Goal: Task Accomplishment & Management: Manage account settings

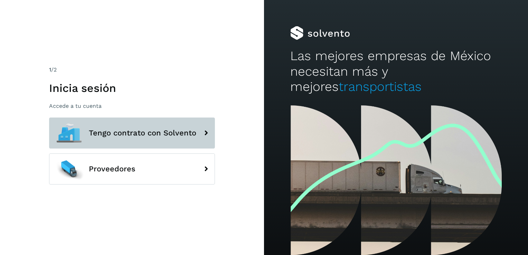
click at [100, 129] on span "Tengo contrato con Solvento" at bounding box center [143, 133] width 108 height 8
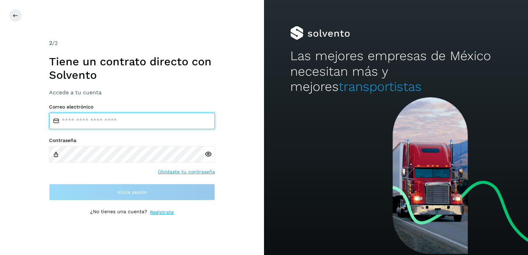
type input "**********"
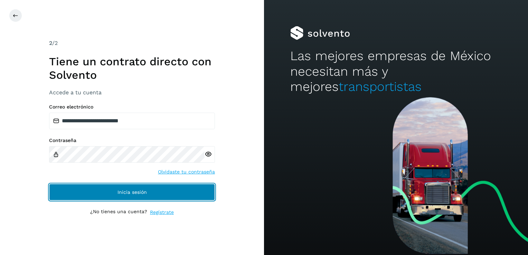
click at [182, 194] on button "Inicia sesión" at bounding box center [132, 192] width 166 height 17
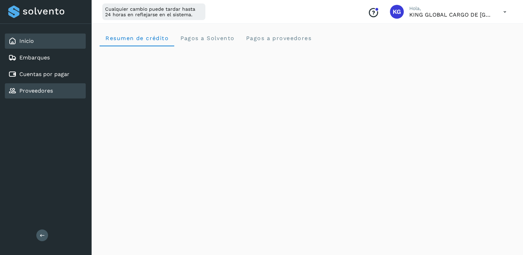
click at [37, 91] on link "Proveedores" at bounding box center [36, 90] width 34 height 7
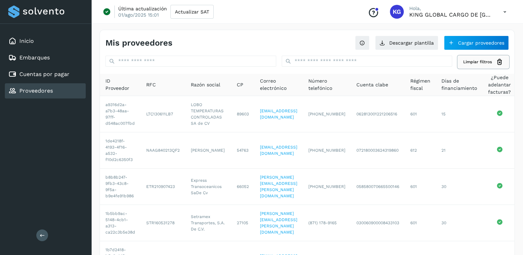
click at [497, 65] on icon at bounding box center [499, 61] width 7 height 7
click at [39, 76] on link "Cuentas por pagar" at bounding box center [44, 74] width 50 height 7
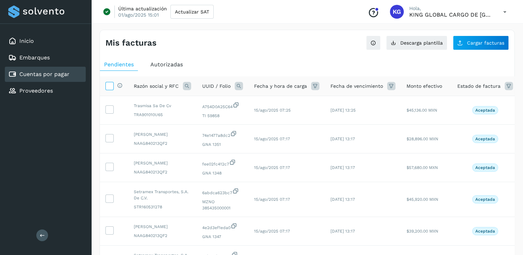
click at [111, 85] on icon at bounding box center [109, 85] width 7 height 7
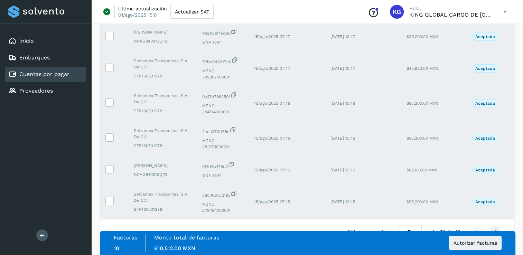
scroll to position [223, 0]
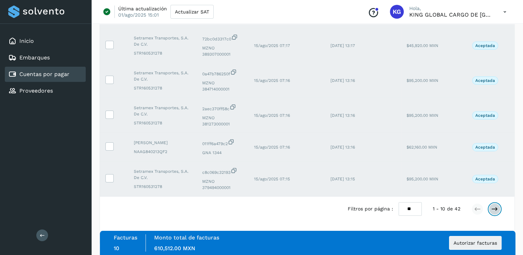
click at [497, 211] on icon at bounding box center [494, 209] width 7 height 7
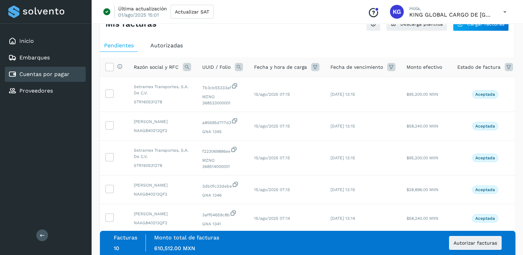
scroll to position [0, 0]
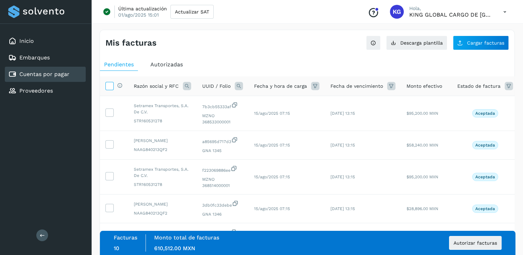
click at [109, 87] on icon at bounding box center [109, 85] width 7 height 7
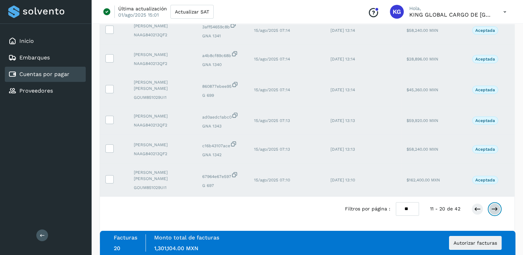
click at [495, 206] on icon at bounding box center [494, 209] width 7 height 7
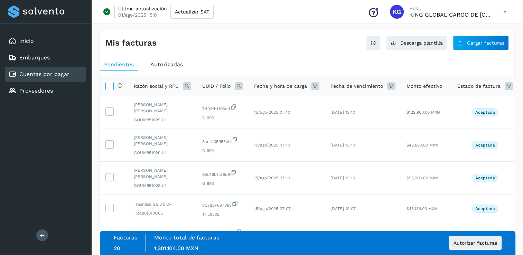
click at [107, 83] on icon at bounding box center [109, 85] width 7 height 7
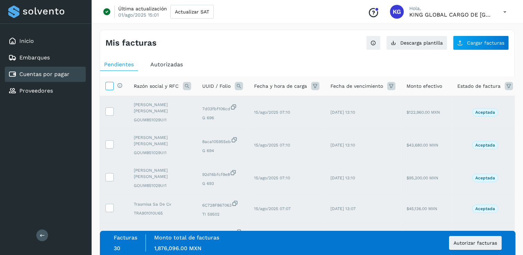
click at [108, 85] on icon at bounding box center [109, 85] width 7 height 7
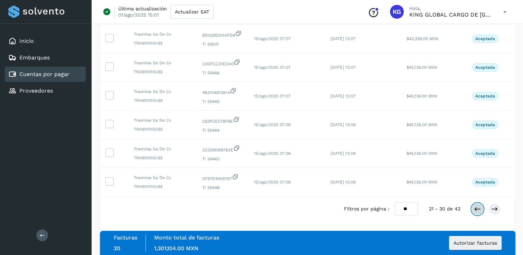
click at [476, 211] on icon at bounding box center [477, 209] width 7 height 7
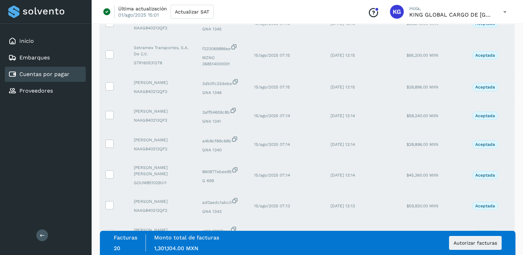
scroll to position [35, 0]
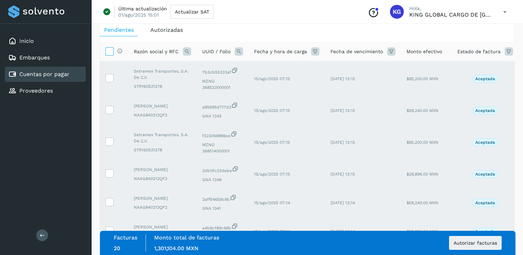
click at [106, 48] on icon at bounding box center [109, 50] width 7 height 7
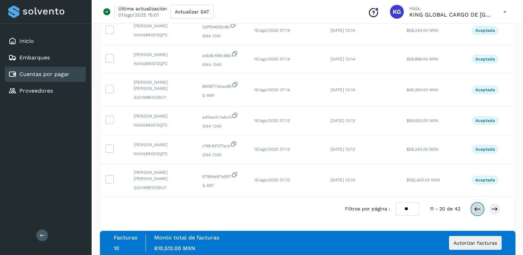
click at [478, 210] on icon at bounding box center [477, 209] width 7 height 7
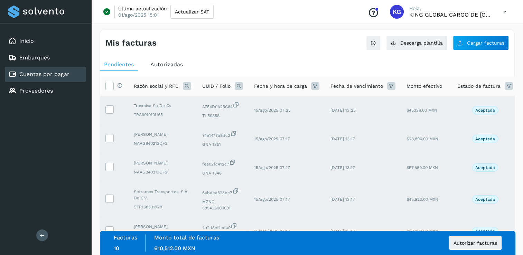
scroll to position [0, 0]
click at [113, 87] on label at bounding box center [109, 86] width 8 height 8
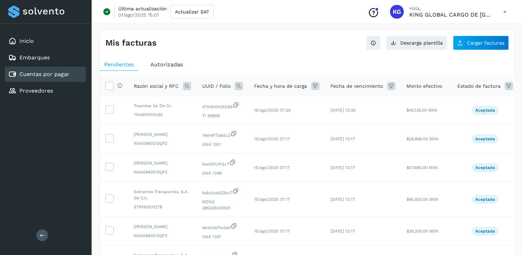
click at [508, 84] on icon at bounding box center [509, 86] width 8 height 8
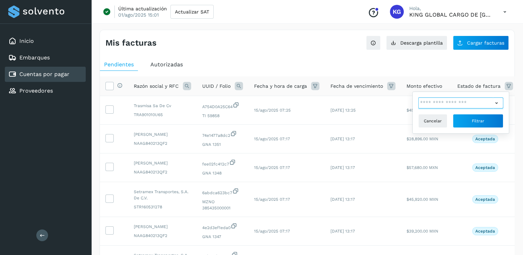
click at [438, 103] on input "text" at bounding box center [455, 103] width 75 height 11
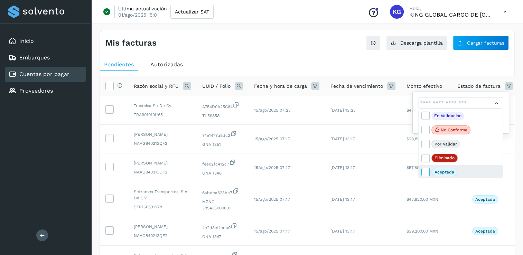
click at [428, 172] on icon at bounding box center [425, 171] width 7 height 7
type input "**********"
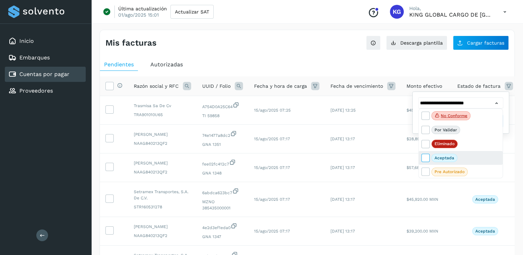
click at [425, 158] on icon at bounding box center [425, 157] width 7 height 7
type input "**********"
click at [509, 72] on div at bounding box center [261, 127] width 523 height 255
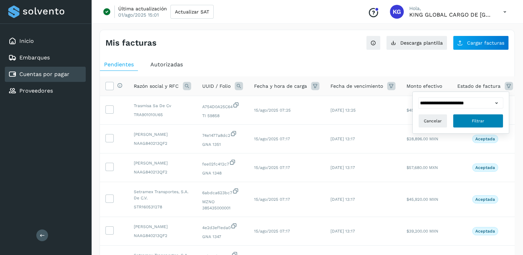
click at [477, 121] on span "Filtrar" at bounding box center [478, 121] width 12 height 6
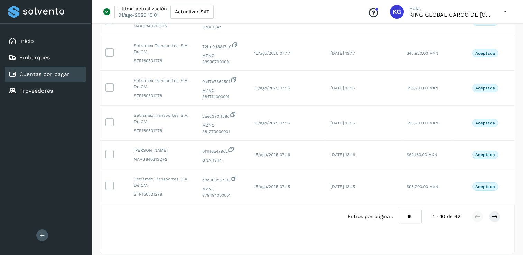
scroll to position [249, 0]
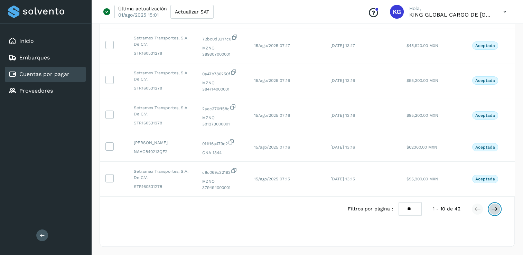
click at [495, 211] on icon at bounding box center [494, 209] width 7 height 7
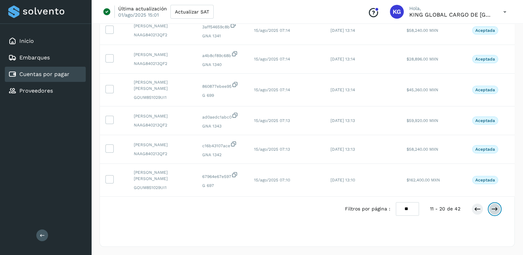
click at [495, 208] on icon at bounding box center [494, 209] width 7 height 7
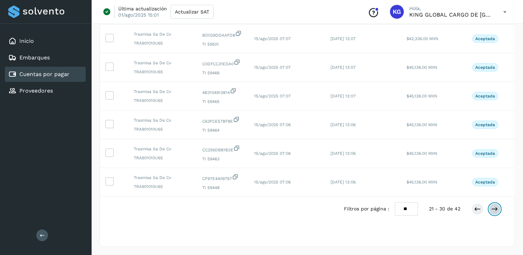
click at [495, 208] on icon at bounding box center [494, 209] width 7 height 7
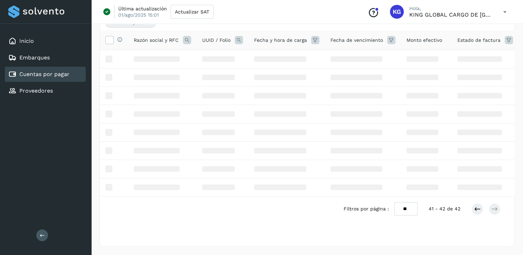
scroll to position [0, 0]
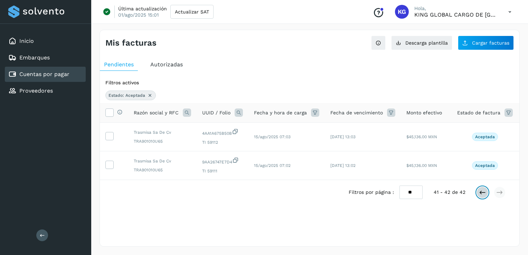
click at [481, 196] on icon at bounding box center [482, 192] width 7 height 7
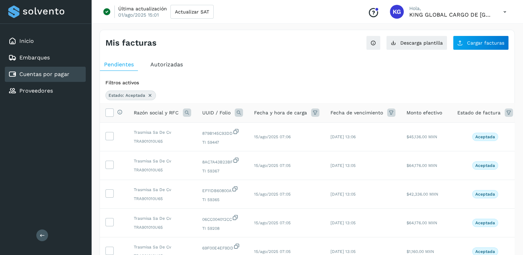
click at [481, 197] on span "Aceptada" at bounding box center [485, 194] width 26 height 8
drag, startPoint x: 481, startPoint y: 197, endPoint x: 506, endPoint y: 175, distance: 33.8
click at [506, 175] on td "Aceptada" at bounding box center [485, 165] width 67 height 29
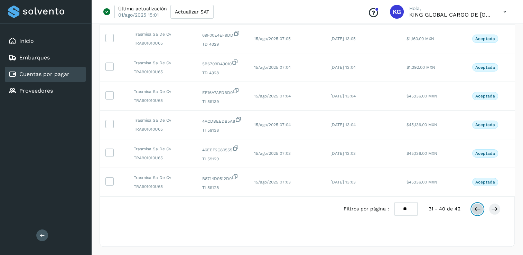
click at [479, 210] on icon at bounding box center [477, 209] width 7 height 7
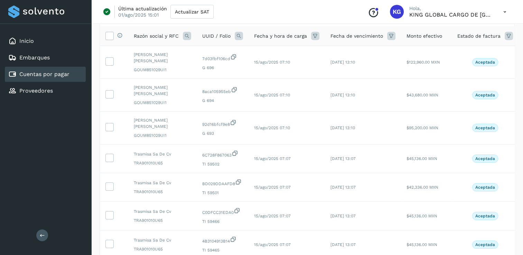
scroll to position [219, 0]
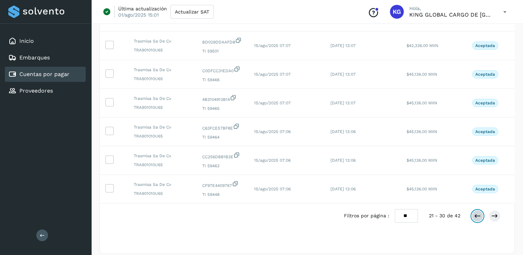
click at [476, 220] on icon at bounding box center [477, 216] width 7 height 7
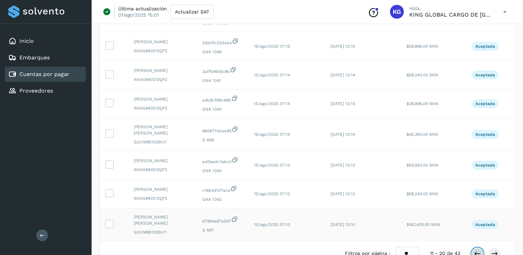
scroll to position [239, 0]
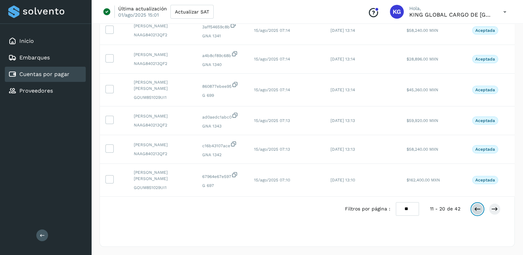
click at [475, 208] on icon at bounding box center [477, 209] width 7 height 7
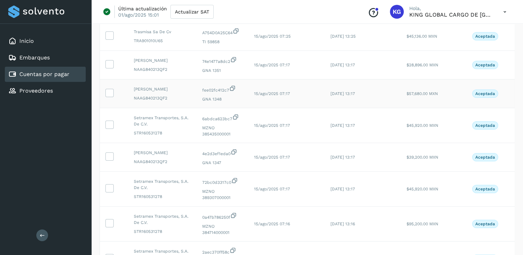
scroll to position [0, 0]
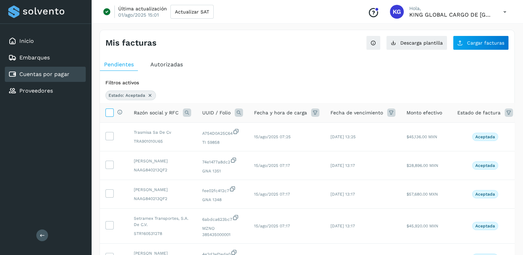
click at [112, 112] on icon at bounding box center [109, 112] width 7 height 7
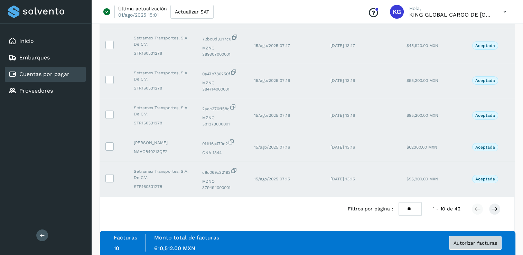
scroll to position [249, 0]
click at [497, 211] on icon at bounding box center [494, 209] width 7 height 7
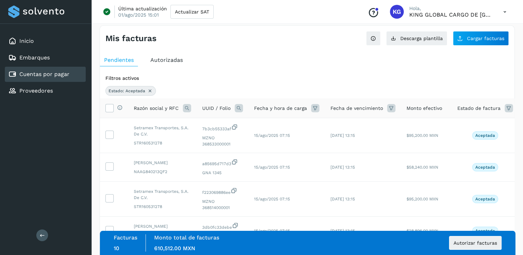
scroll to position [0, 0]
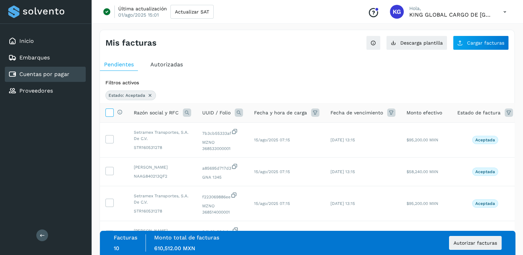
click at [113, 112] on label at bounding box center [109, 113] width 8 height 8
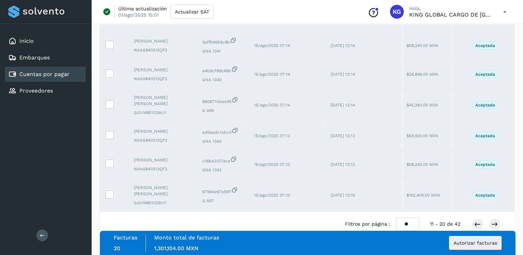
scroll to position [239, 0]
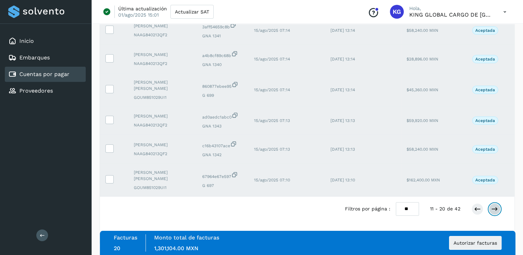
click at [494, 210] on icon at bounding box center [494, 209] width 7 height 7
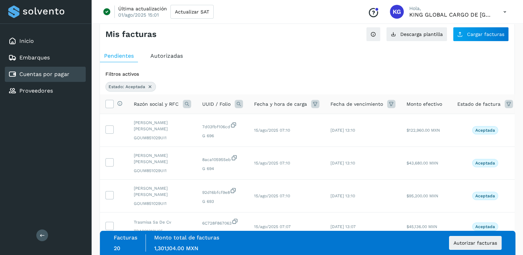
scroll to position [0, 0]
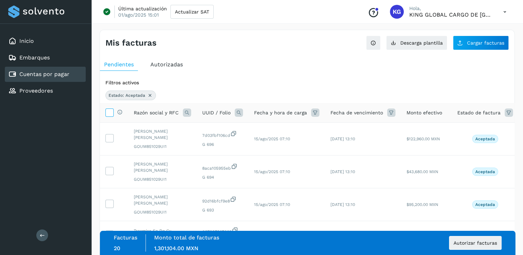
click at [109, 113] on icon at bounding box center [109, 112] width 7 height 7
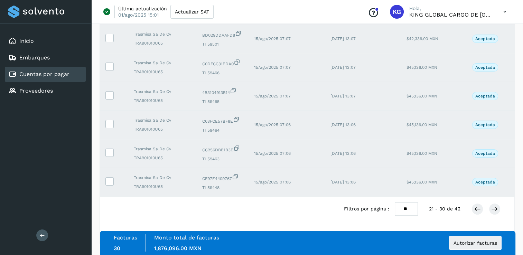
scroll to position [237, 0]
click at [495, 209] on icon at bounding box center [494, 209] width 7 height 7
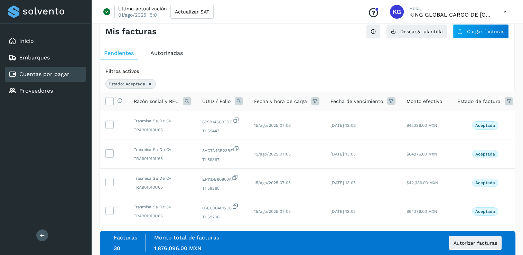
scroll to position [11, 0]
click at [111, 100] on icon at bounding box center [109, 101] width 7 height 7
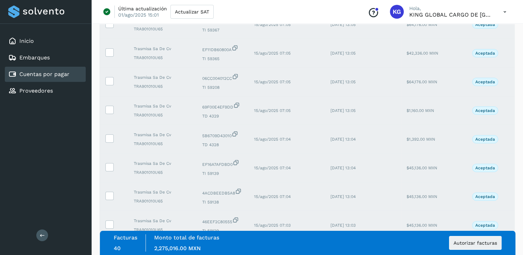
scroll to position [219, 0]
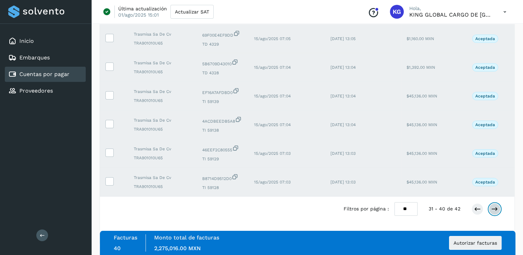
click at [493, 208] on icon at bounding box center [494, 209] width 7 height 7
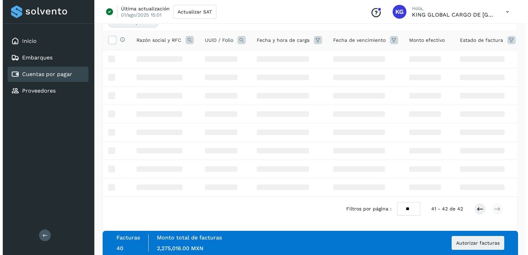
scroll to position [0, 0]
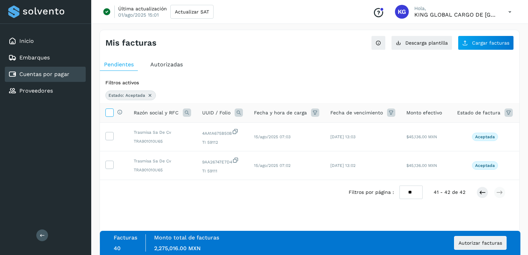
click at [111, 112] on icon at bounding box center [109, 112] width 7 height 7
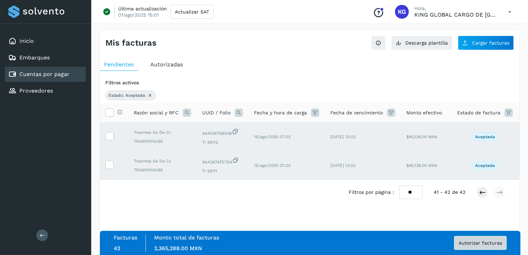
click at [487, 246] on button "Autorizar facturas" at bounding box center [480, 243] width 53 height 14
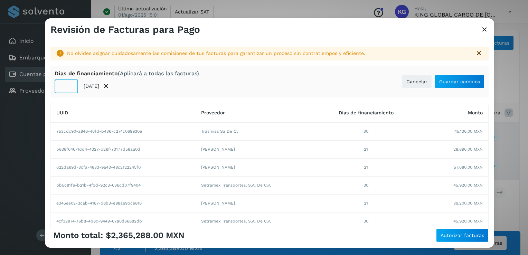
click at [71, 85] on input "**" at bounding box center [67, 87] width 24 height 14
drag, startPoint x: 67, startPoint y: 87, endPoint x: 46, endPoint y: 83, distance: 21.1
click at [55, 85] on input "**" at bounding box center [67, 87] width 24 height 14
type input "**"
click at [451, 83] on span "Guardar cambios" at bounding box center [459, 81] width 41 height 5
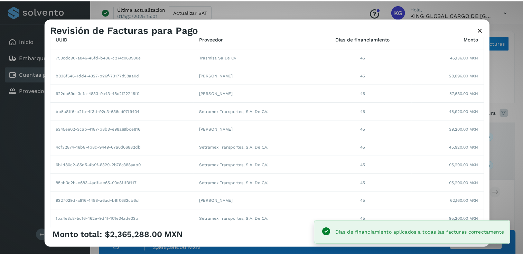
scroll to position [122, 0]
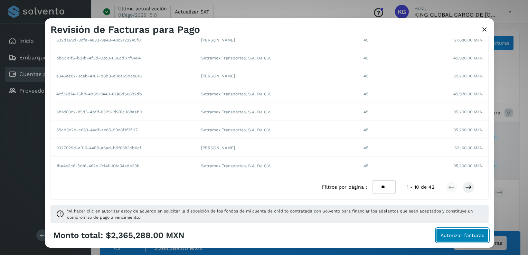
click at [459, 237] on span "Autorizar facturas" at bounding box center [463, 235] width 44 height 5
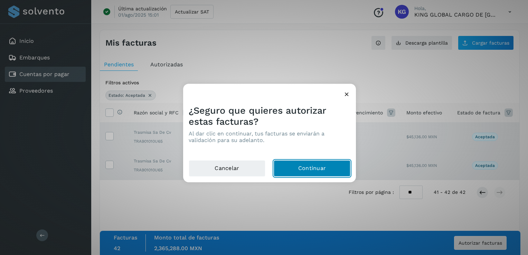
click at [313, 172] on button "Continuar" at bounding box center [312, 168] width 77 height 17
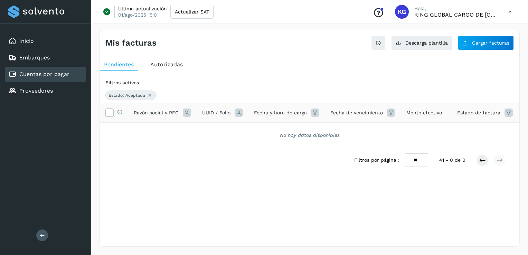
click at [505, 112] on icon at bounding box center [509, 113] width 8 height 8
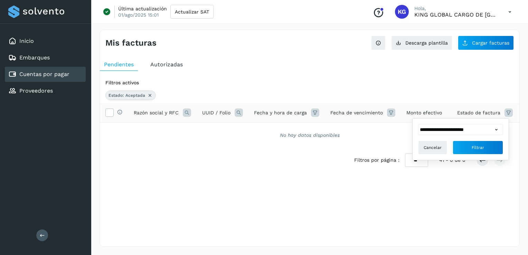
click at [150, 94] on icon at bounding box center [150, 96] width 6 height 6
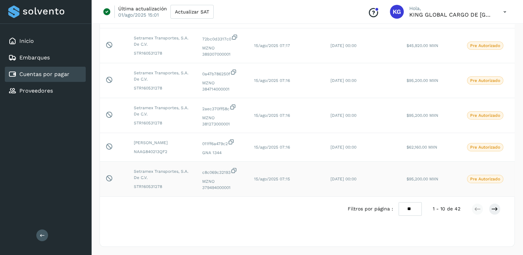
scroll to position [0, 0]
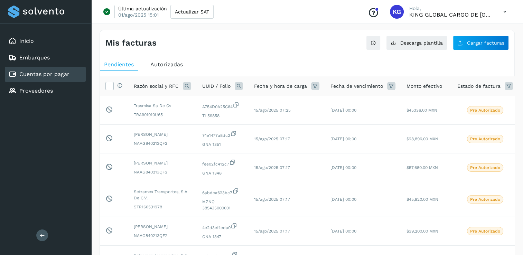
click at [418, 28] on div "Mis facturas Ver instrucciones para cargar Facturas Descarga plantilla Cargar f…" at bounding box center [307, 246] width 432 height 451
